Goal: Information Seeking & Learning: Understand process/instructions

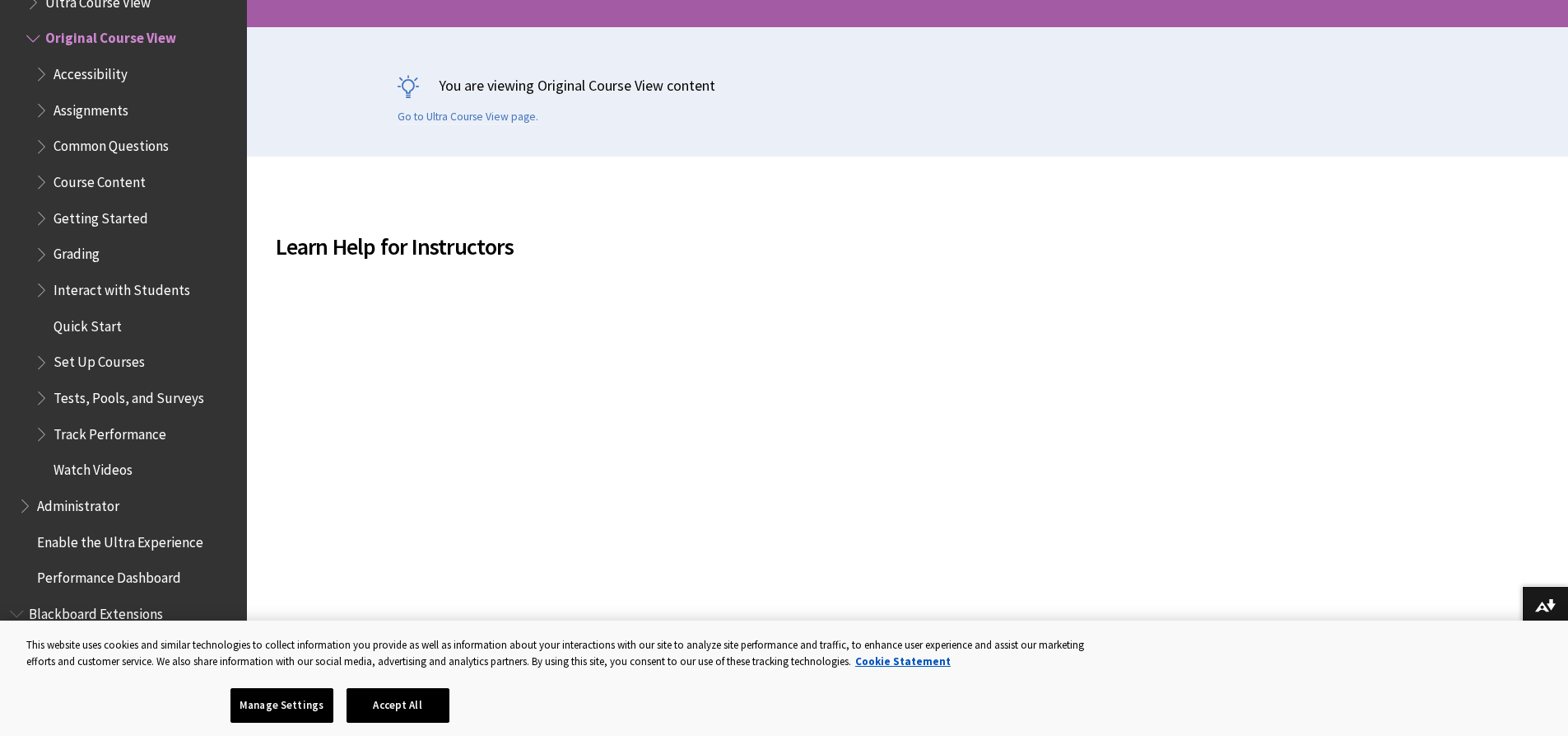
scroll to position [330, 0]
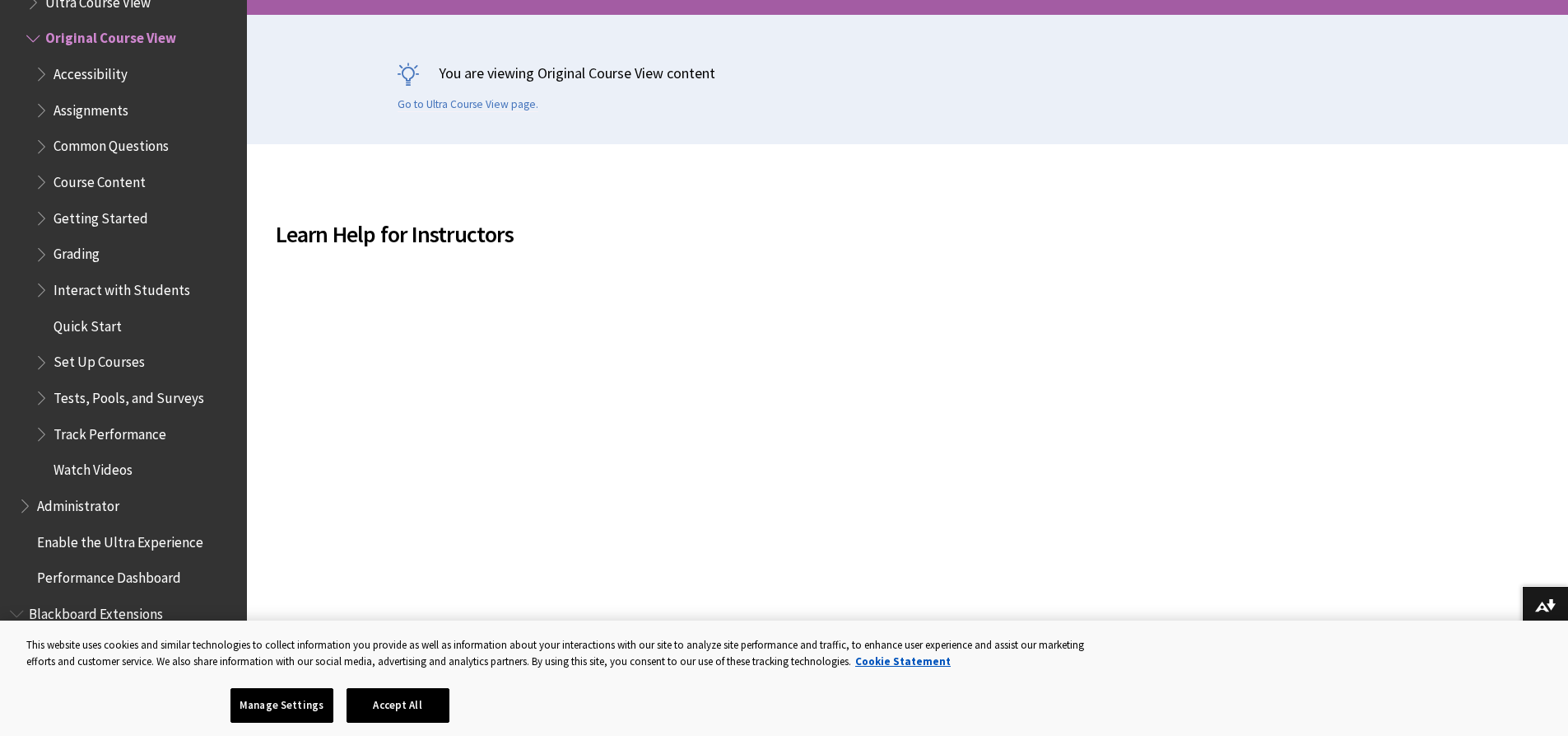
click at [97, 394] on span "Tests, Pools, and Surveys" at bounding box center [129, 395] width 150 height 23
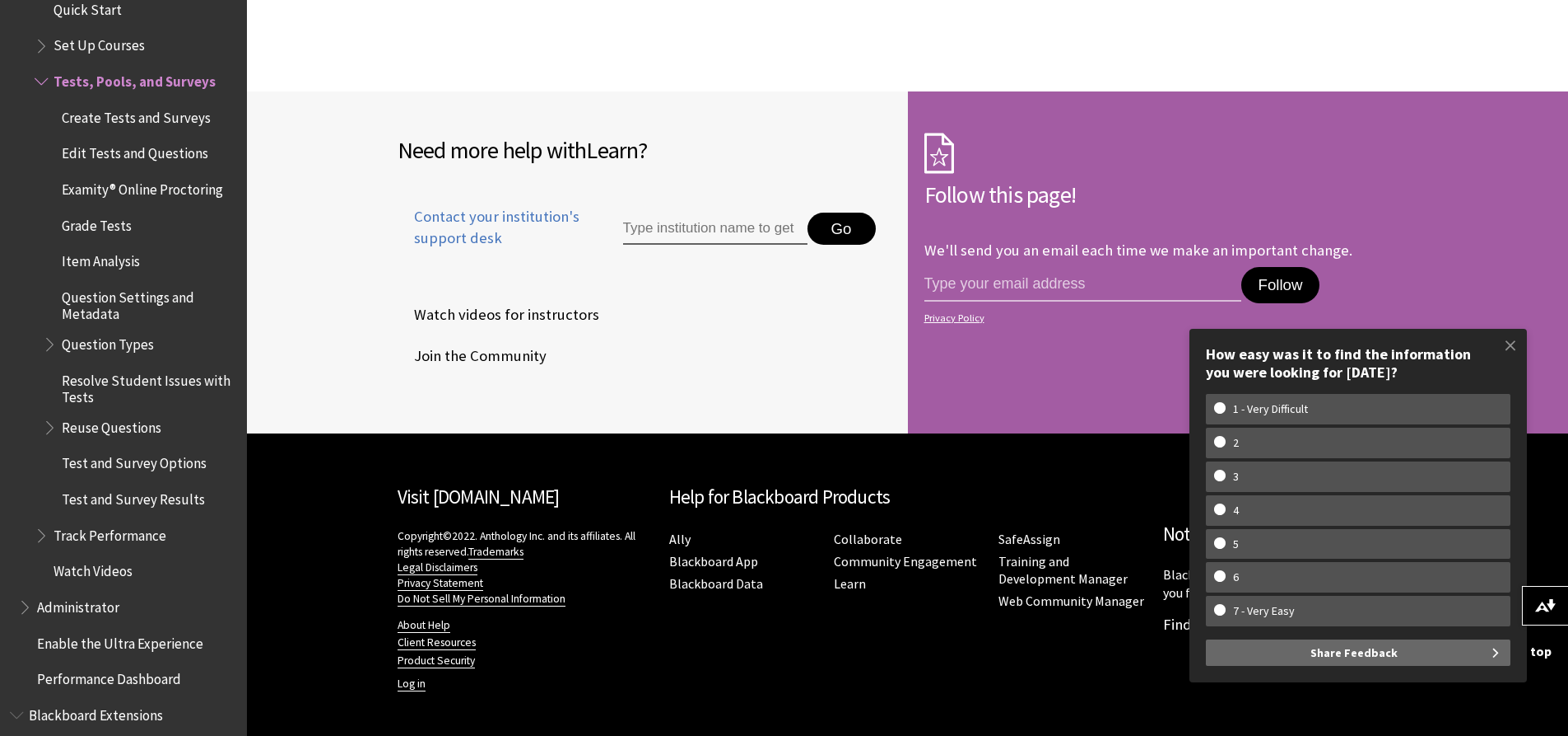
scroll to position [2307, 0]
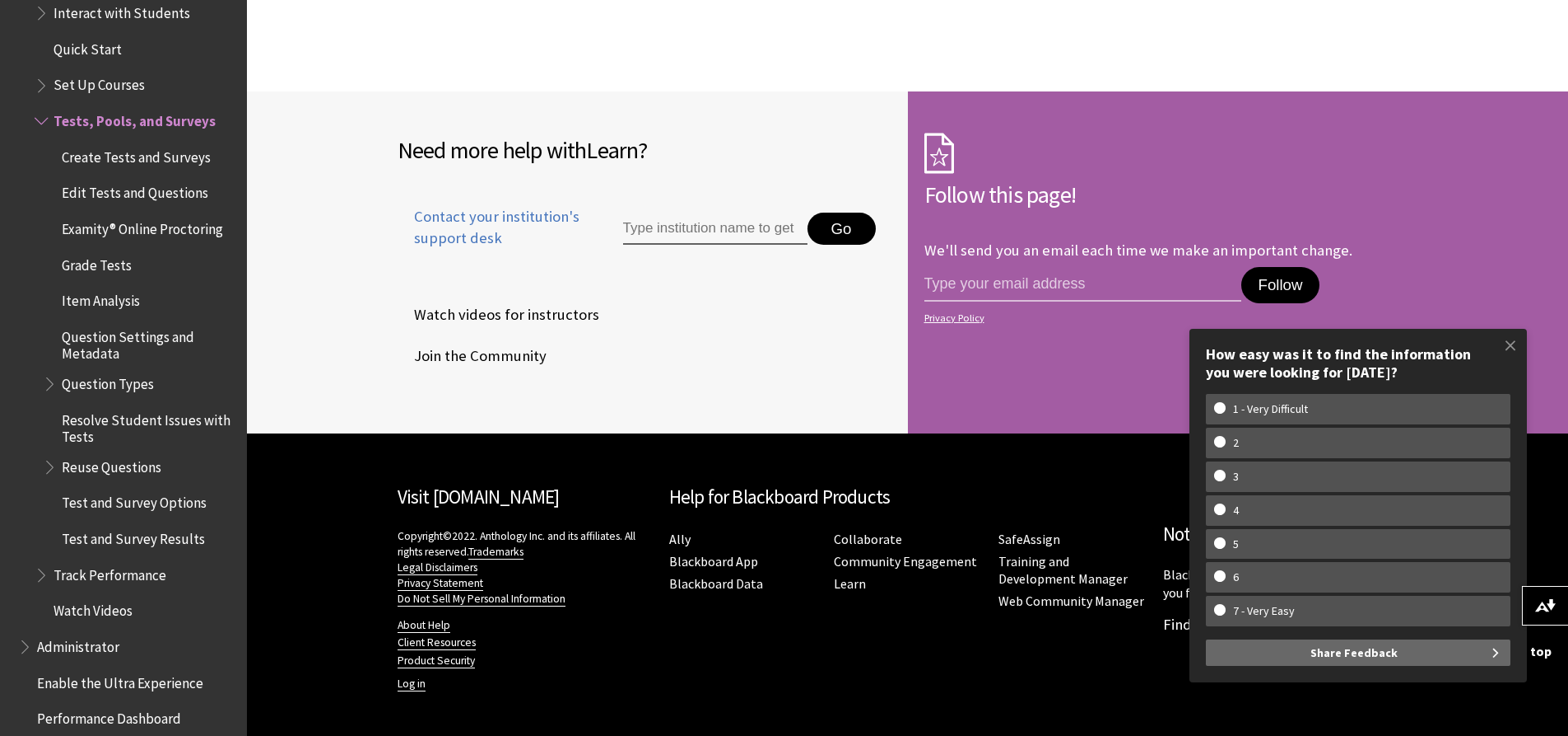
click at [90, 155] on span "Create Tests and Surveys" at bounding box center [136, 154] width 149 height 23
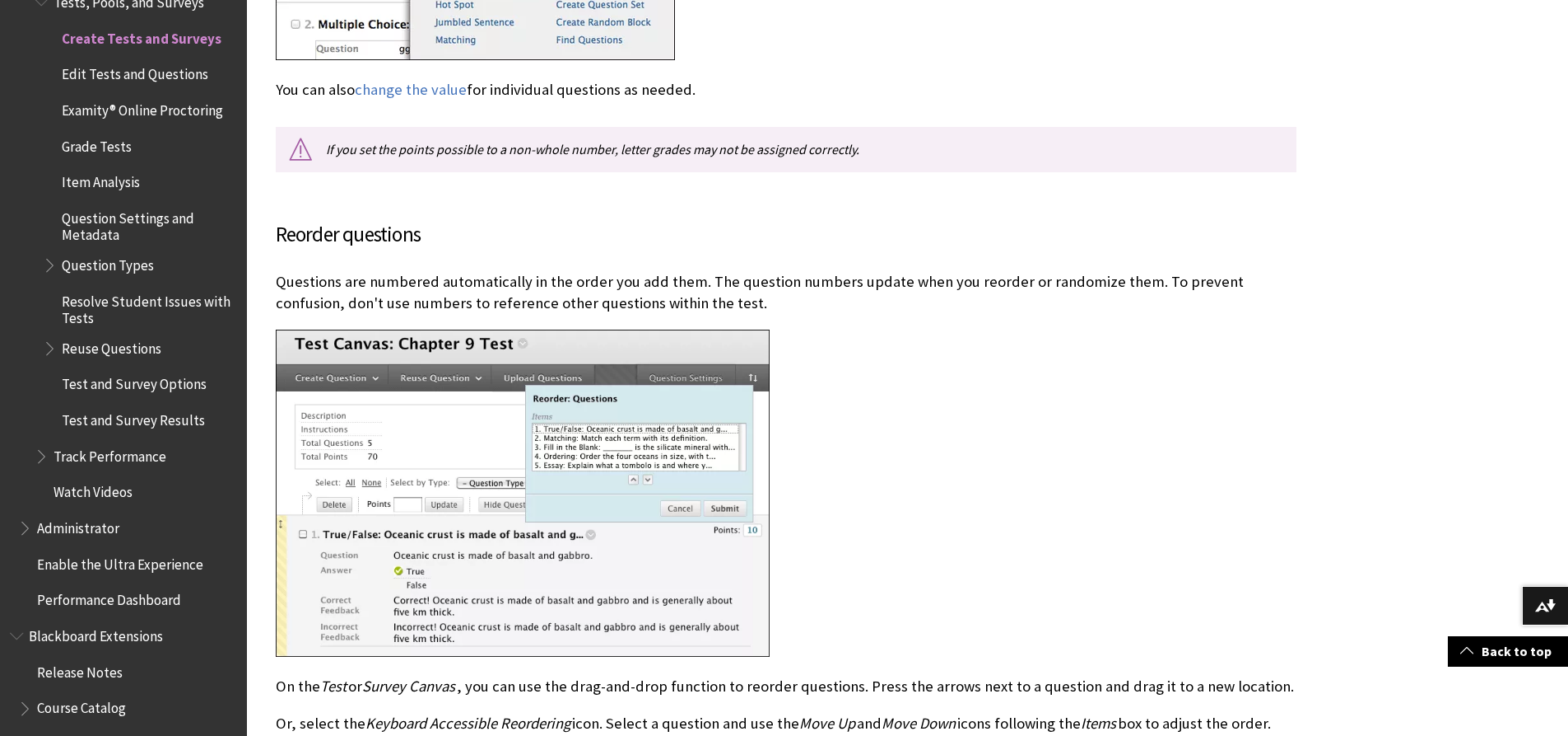
scroll to position [2966, 0]
